Goal: Information Seeking & Learning: Learn about a topic

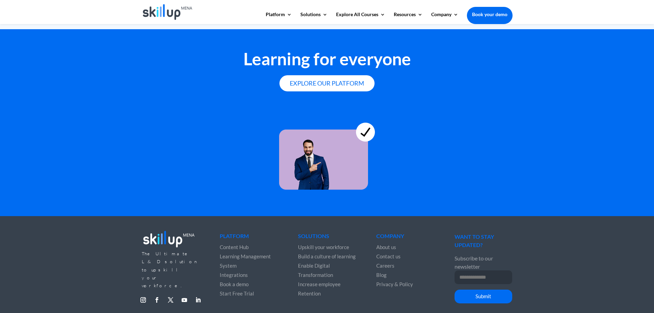
scroll to position [1832, 0]
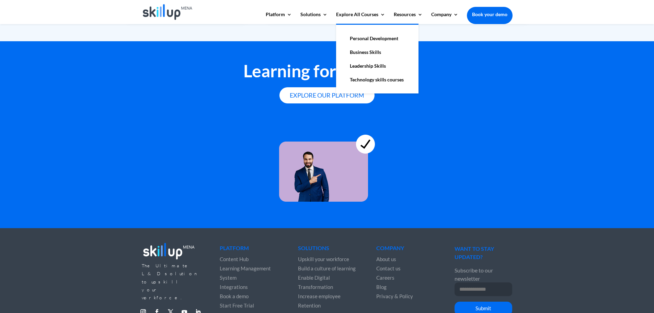
click at [365, 79] on link "Technology skills courses" at bounding box center [377, 80] width 69 height 14
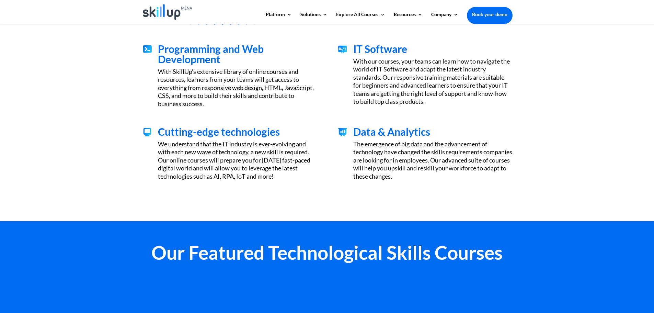
scroll to position [344, 0]
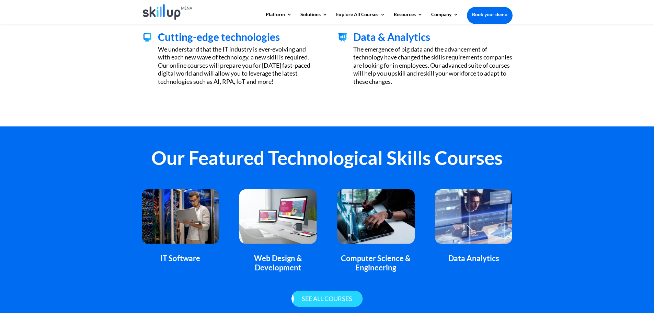
click at [333, 294] on link "See all courses" at bounding box center [327, 299] width 71 height 16
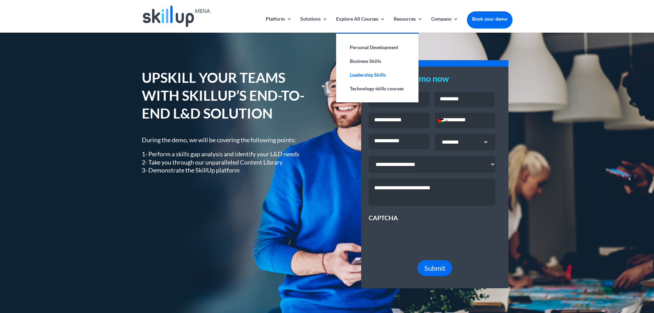
click at [360, 73] on link "Leadership Skills" at bounding box center [377, 75] width 69 height 14
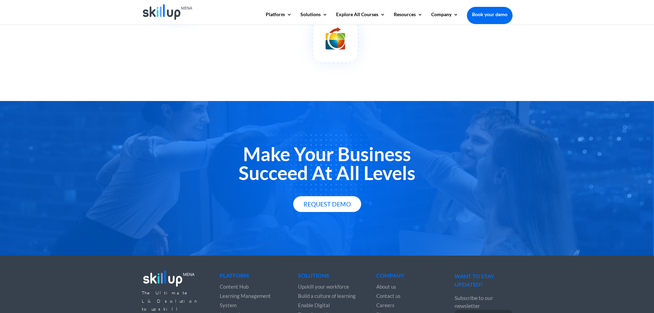
scroll to position [865, 0]
